Goal: Use online tool/utility: Utilize a website feature to perform a specific function

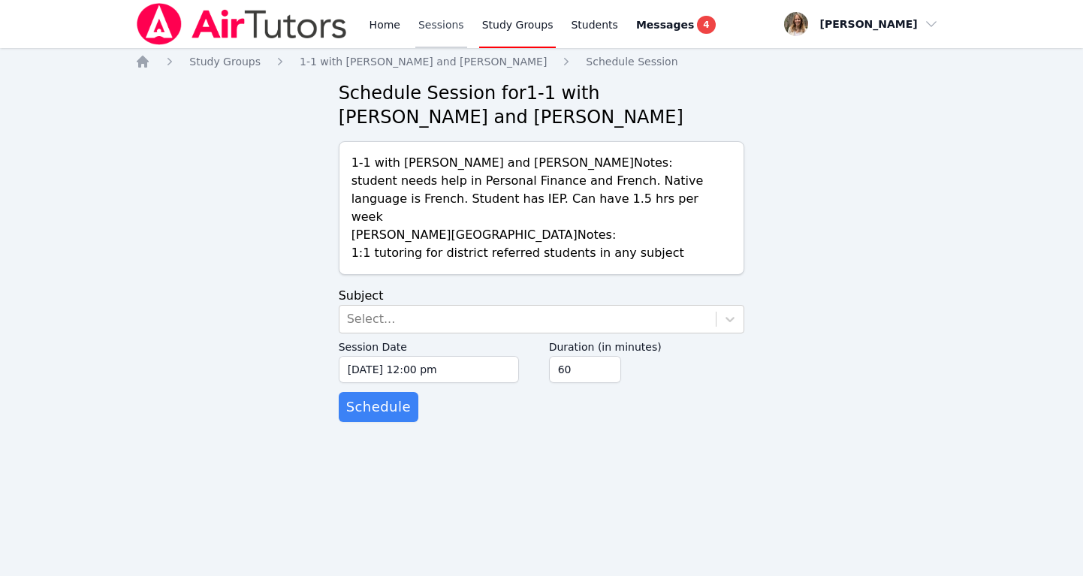
click at [435, 26] on link "Sessions" at bounding box center [441, 24] width 52 height 48
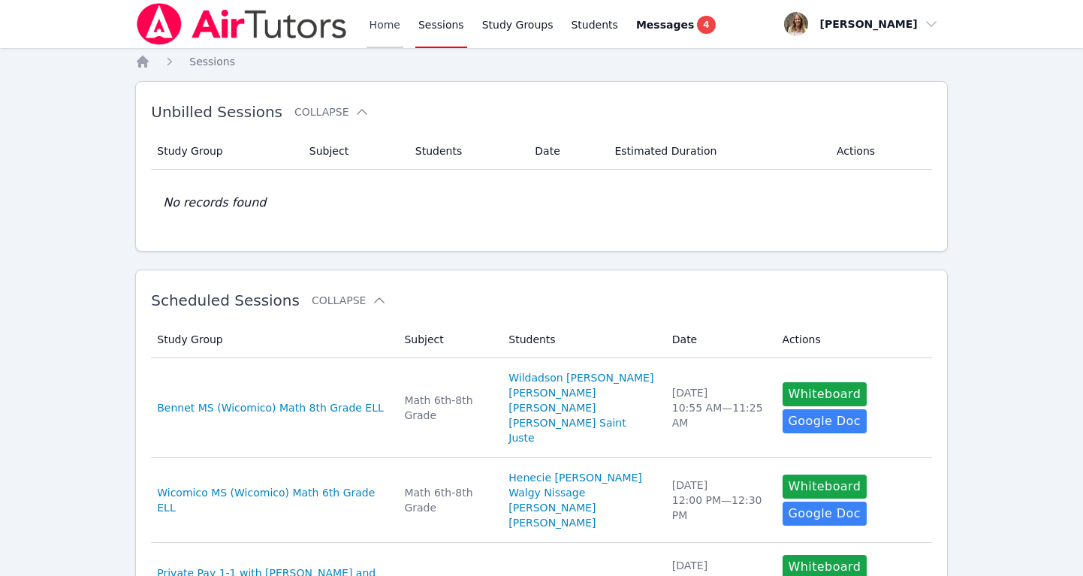
click at [378, 25] on link "Home" at bounding box center [384, 24] width 37 height 48
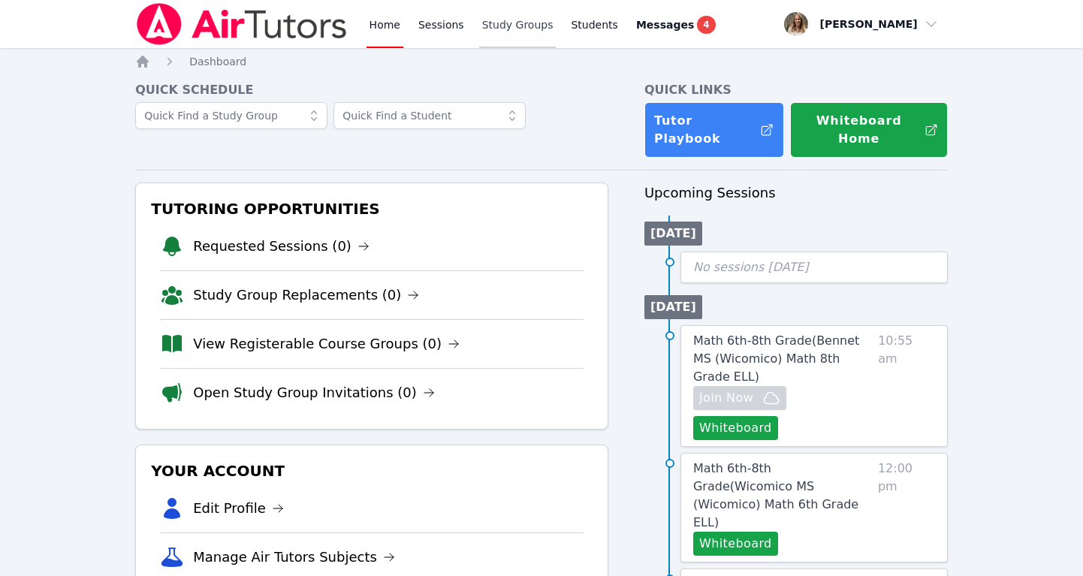
click at [499, 23] on link "Study Groups" at bounding box center [517, 24] width 77 height 48
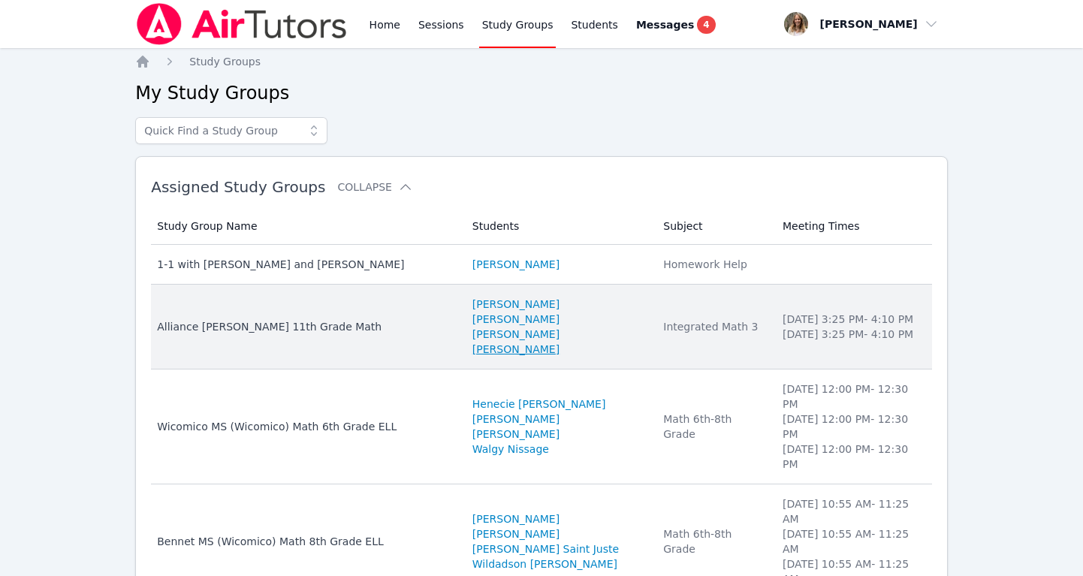
scroll to position [5, 0]
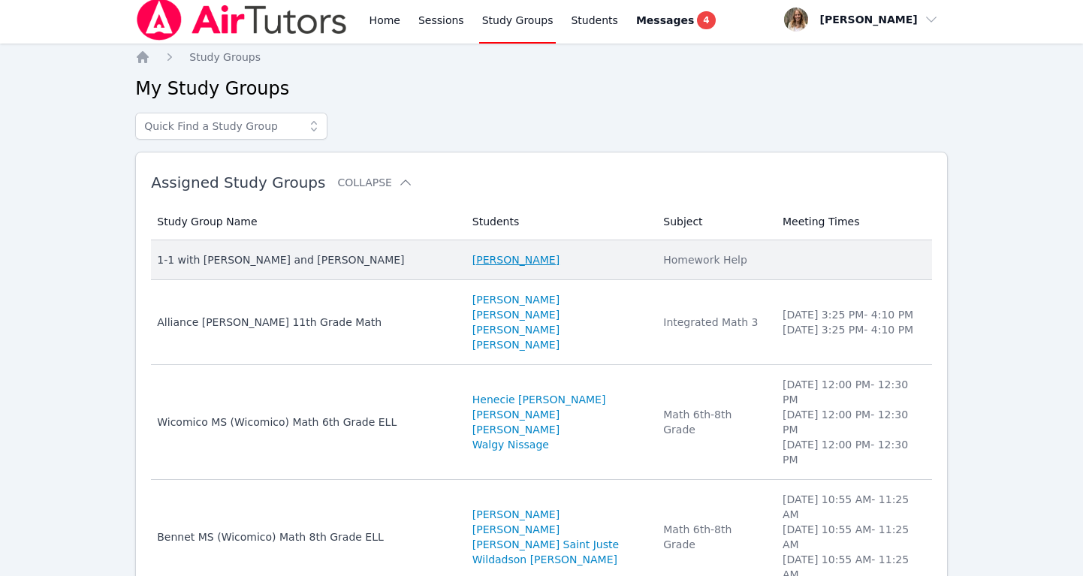
click at [482, 254] on link "[PERSON_NAME]" at bounding box center [515, 259] width 87 height 15
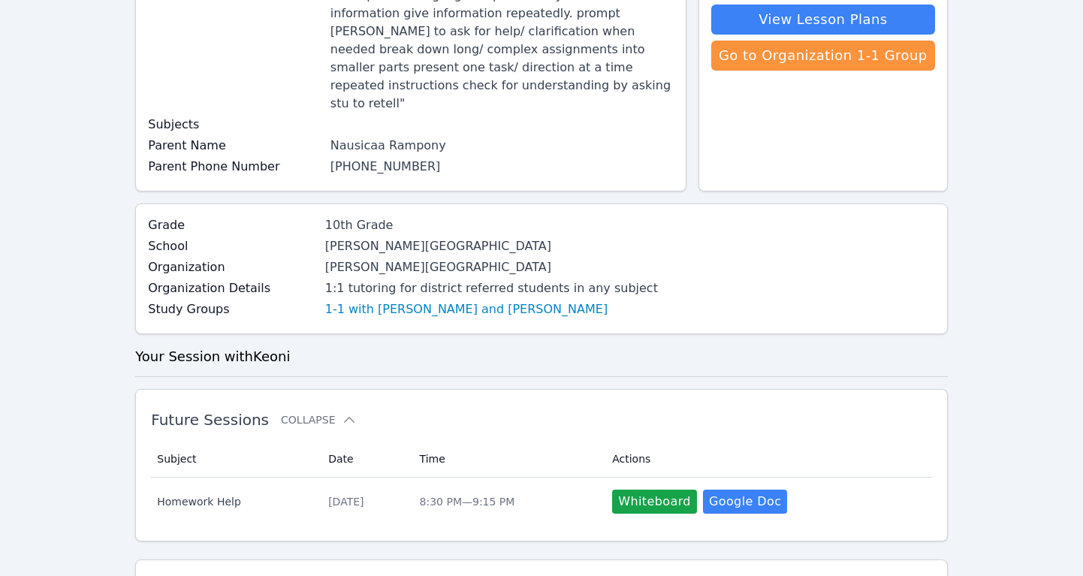
scroll to position [194, 0]
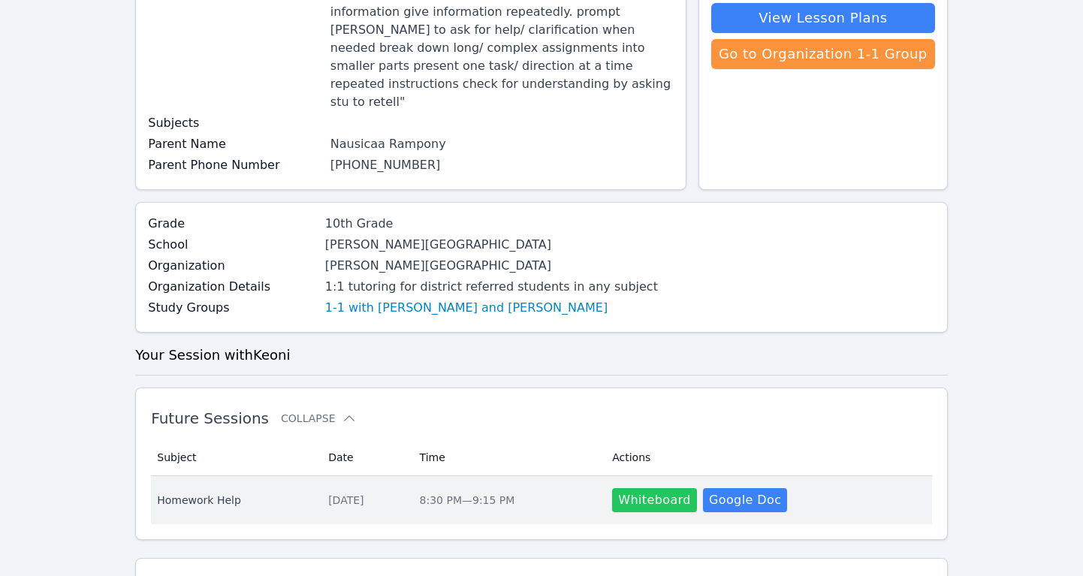
click at [647, 488] on button "Whiteboard" at bounding box center [654, 500] width 85 height 24
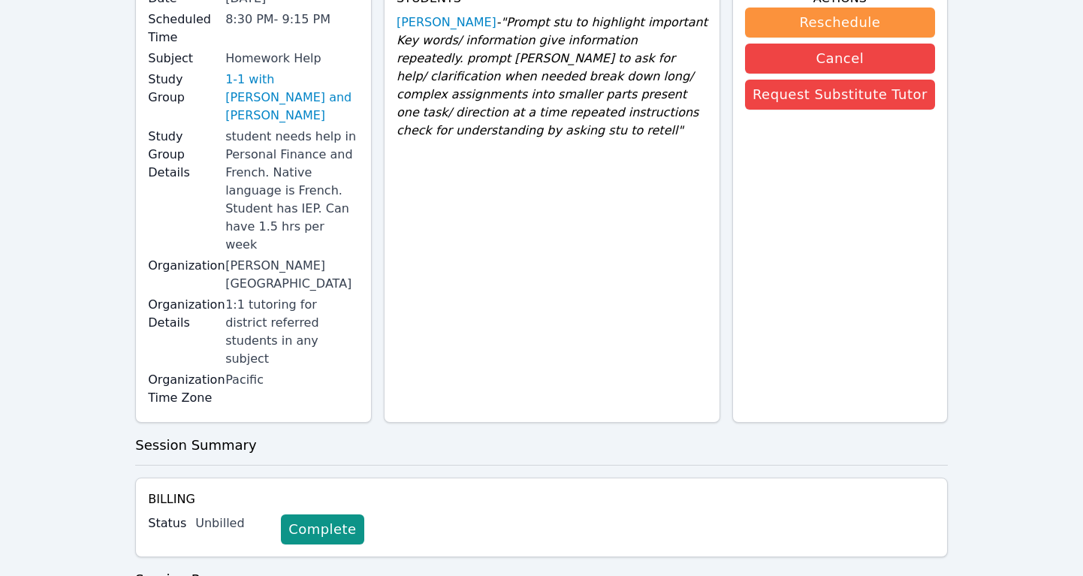
scroll to position [251, 0]
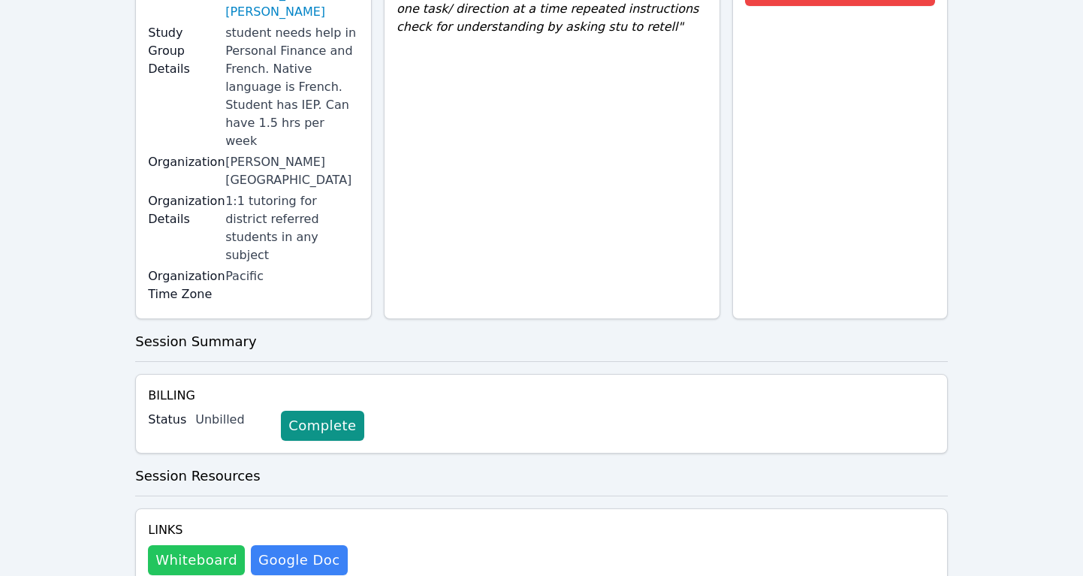
click at [200, 545] on button "Whiteboard" at bounding box center [196, 560] width 97 height 30
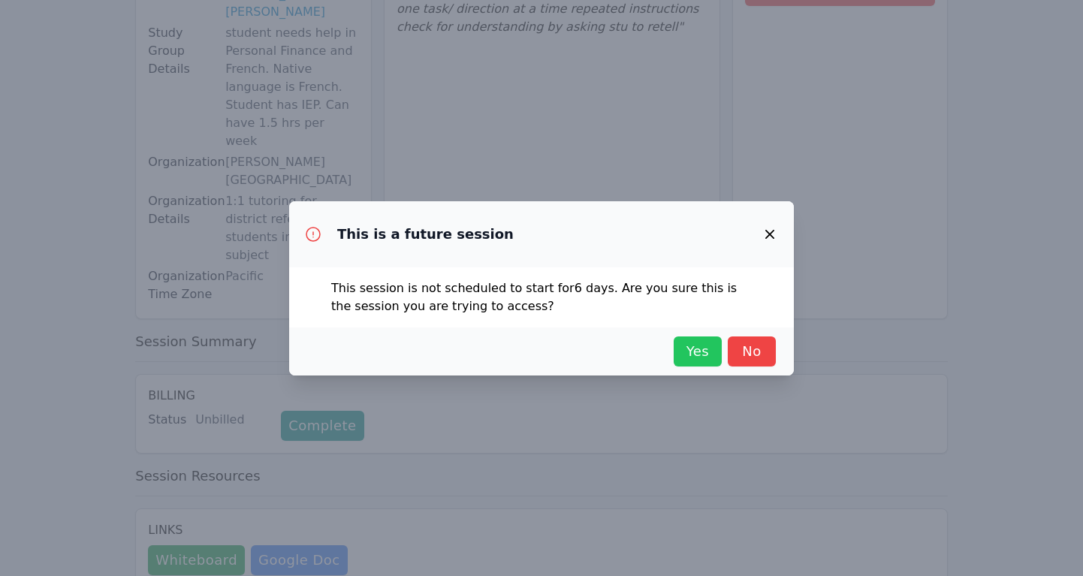
click at [694, 348] on span "Yes" at bounding box center [697, 351] width 33 height 21
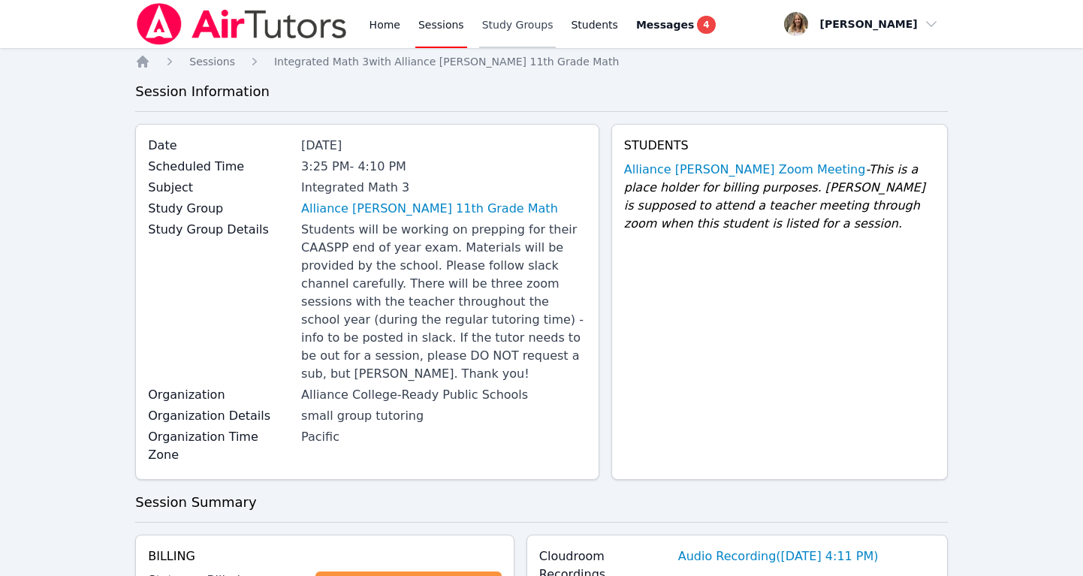
click at [505, 22] on link "Study Groups" at bounding box center [517, 24] width 77 height 48
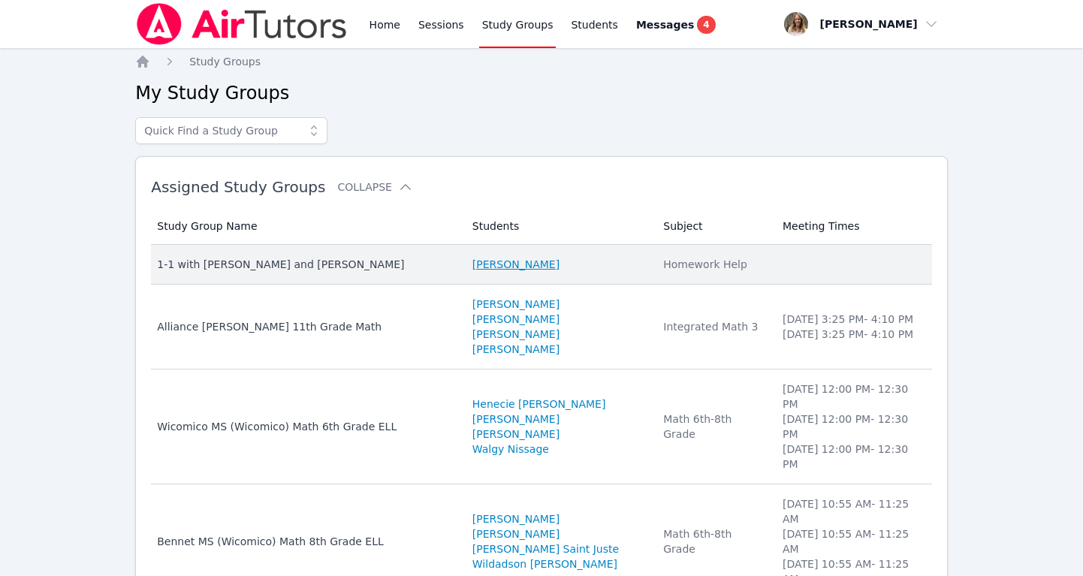
click at [495, 261] on link "[PERSON_NAME]" at bounding box center [515, 264] width 87 height 15
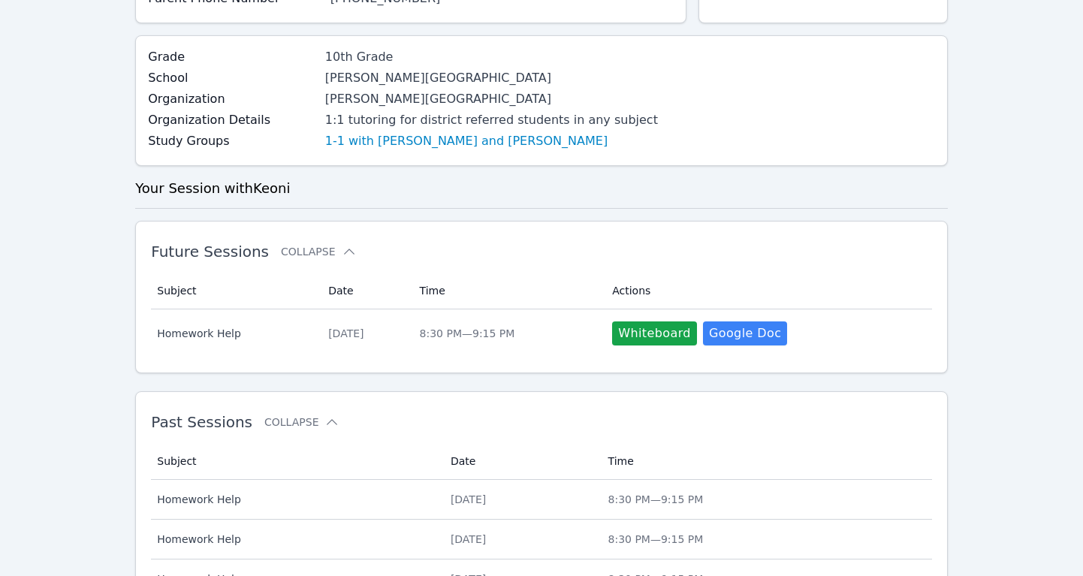
scroll to position [361, 0]
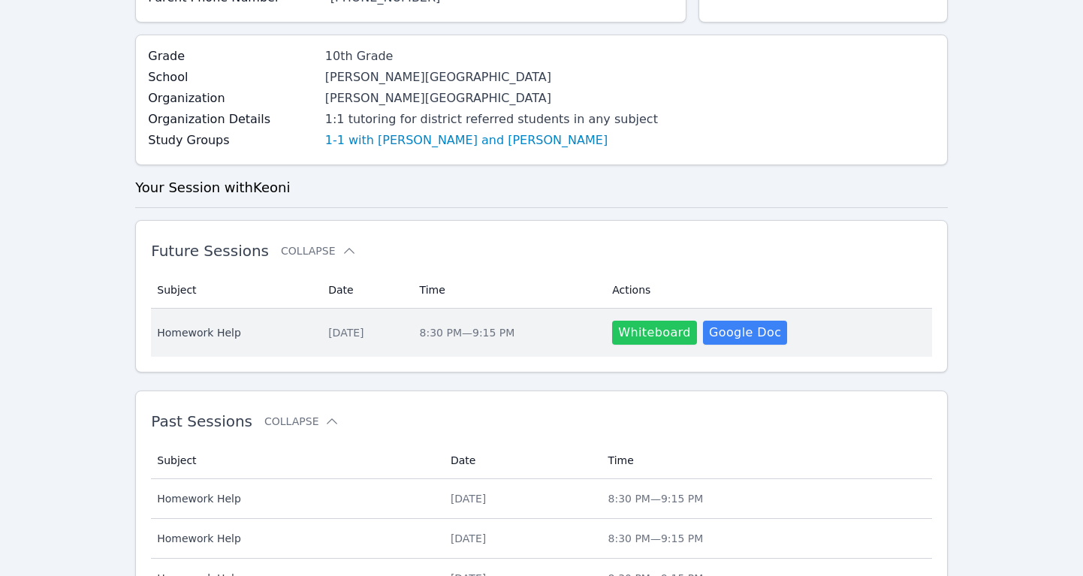
click at [665, 321] on button "Whiteboard" at bounding box center [654, 333] width 85 height 24
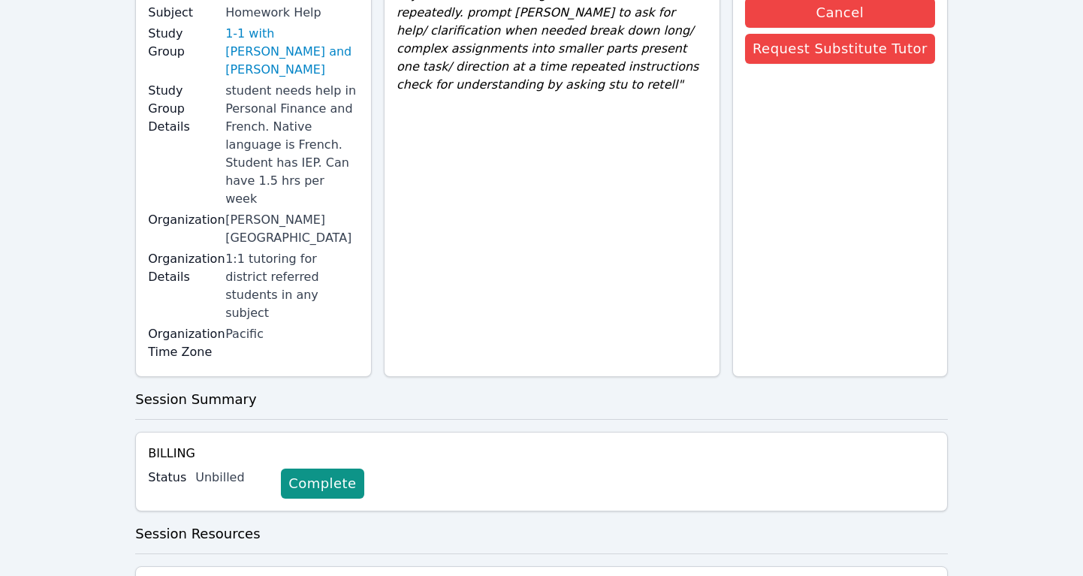
scroll to position [251, 0]
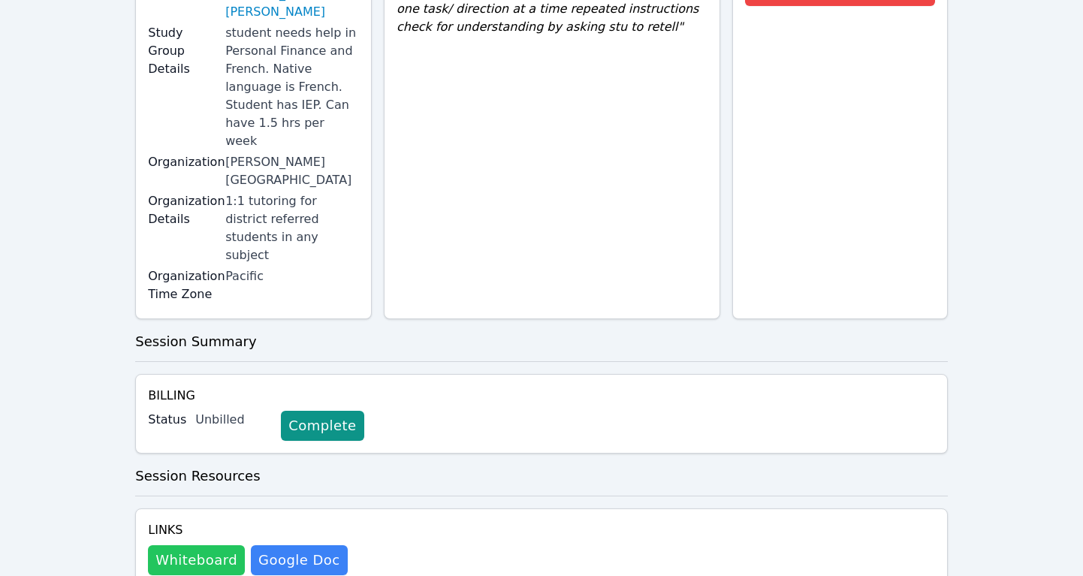
click at [191, 545] on button "Whiteboard" at bounding box center [196, 560] width 97 height 30
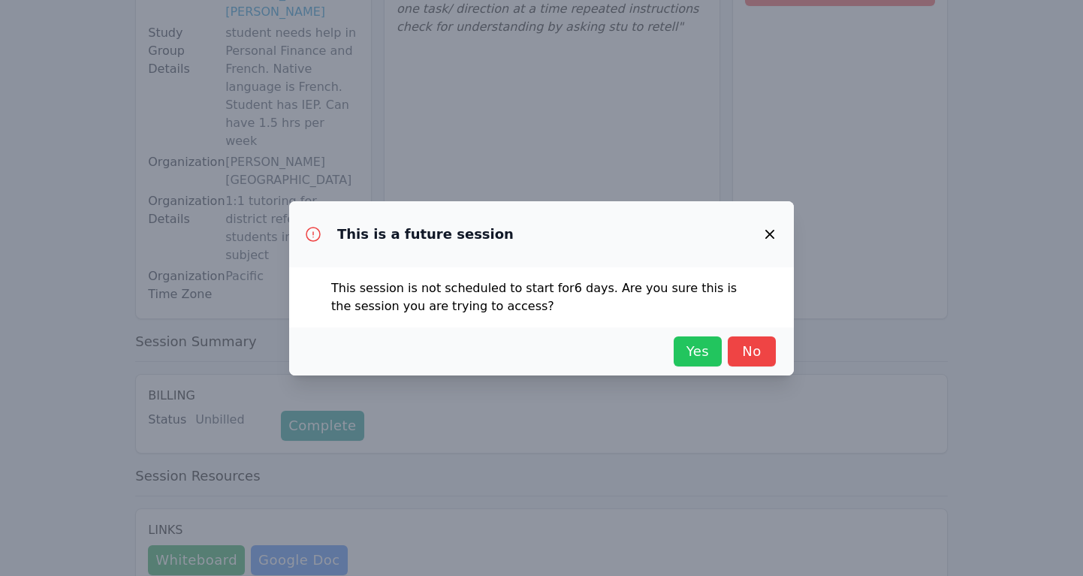
click at [697, 351] on span "Yes" at bounding box center [697, 351] width 33 height 21
